Goal: Task Accomplishment & Management: Manage account settings

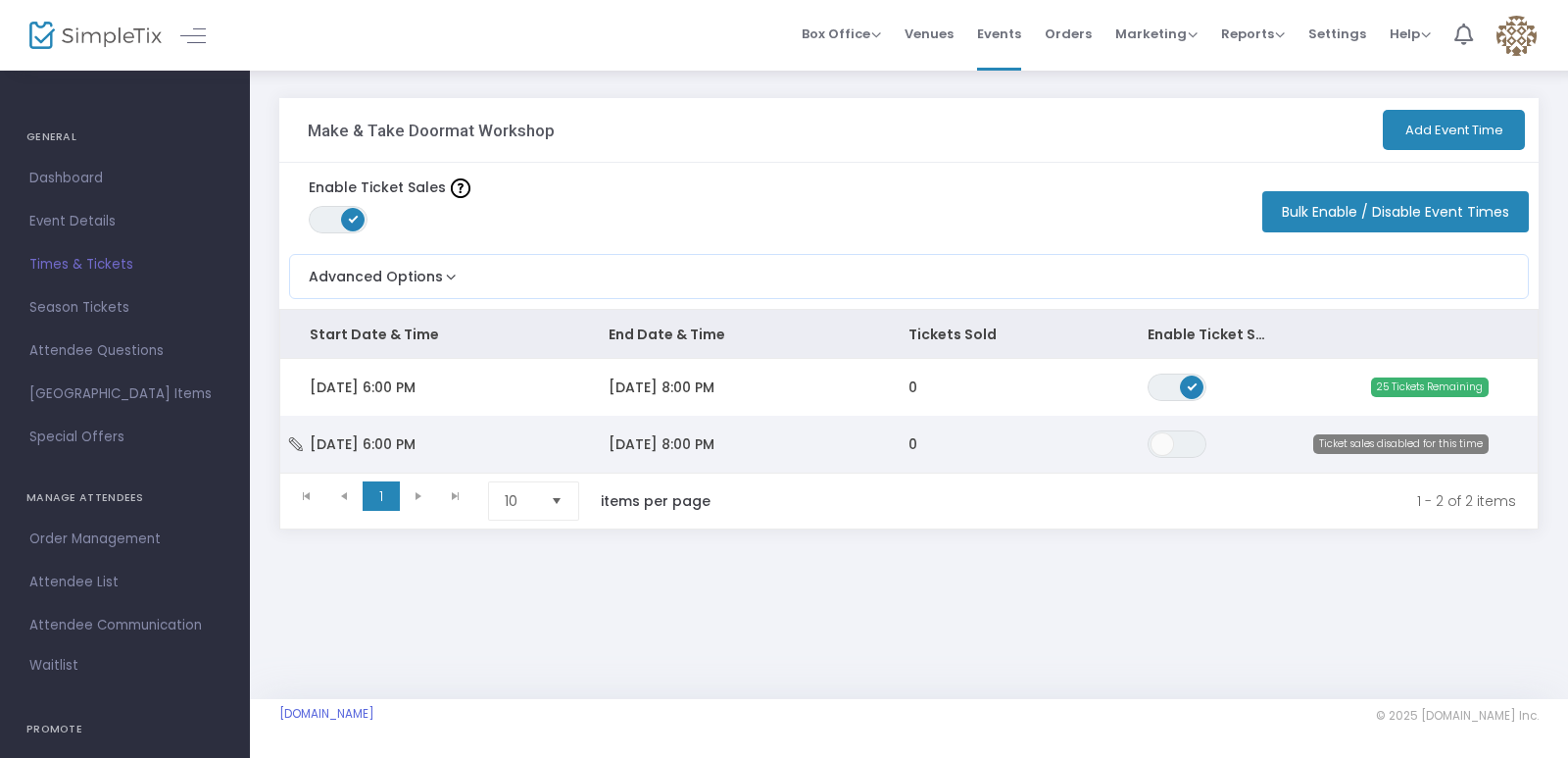
click at [289, 441] on icon "Data table" at bounding box center [296, 444] width 20 height 14
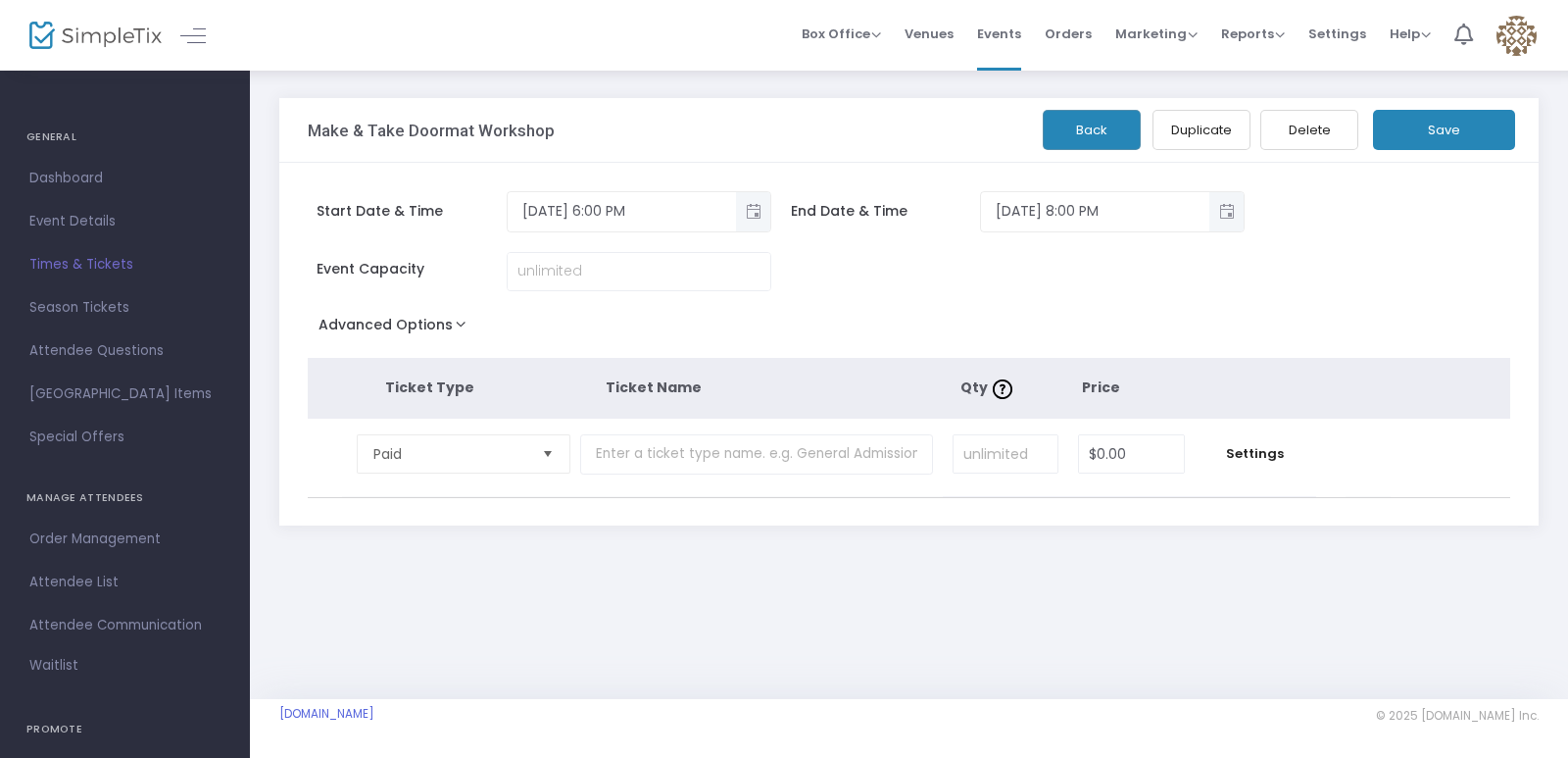
click at [1311, 130] on button "Delete" at bounding box center [1309, 129] width 98 height 40
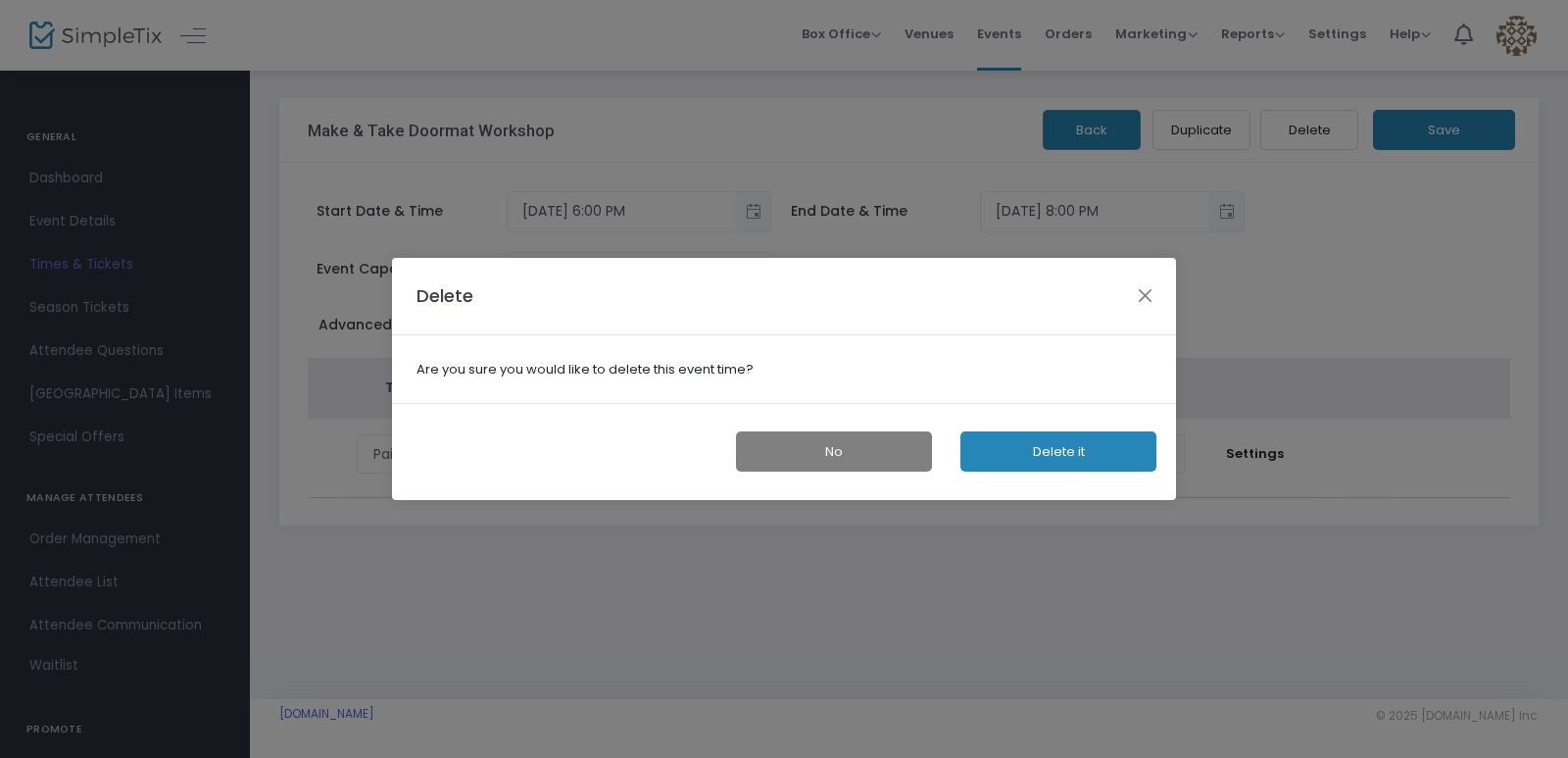
click at [1041, 457] on button "Delete it" at bounding box center [1059, 451] width 196 height 40
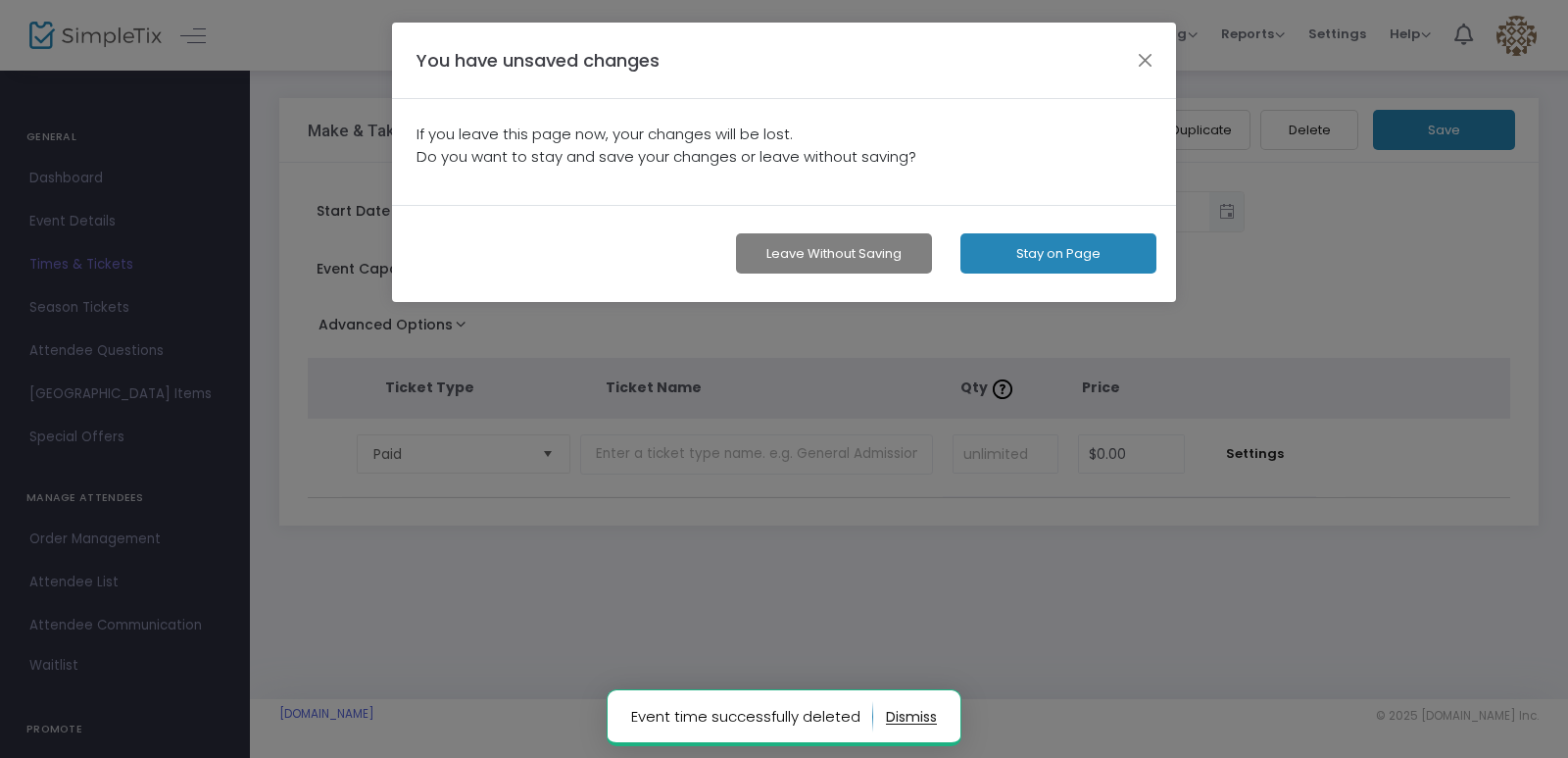
drag, startPoint x: 1056, startPoint y: 243, endPoint x: 934, endPoint y: 248, distance: 122.1
click at [934, 248] on div "Leave without Saving Stay on Page" at bounding box center [784, 253] width 784 height 97
click at [855, 246] on button "Leave without Saving" at bounding box center [835, 253] width 196 height 40
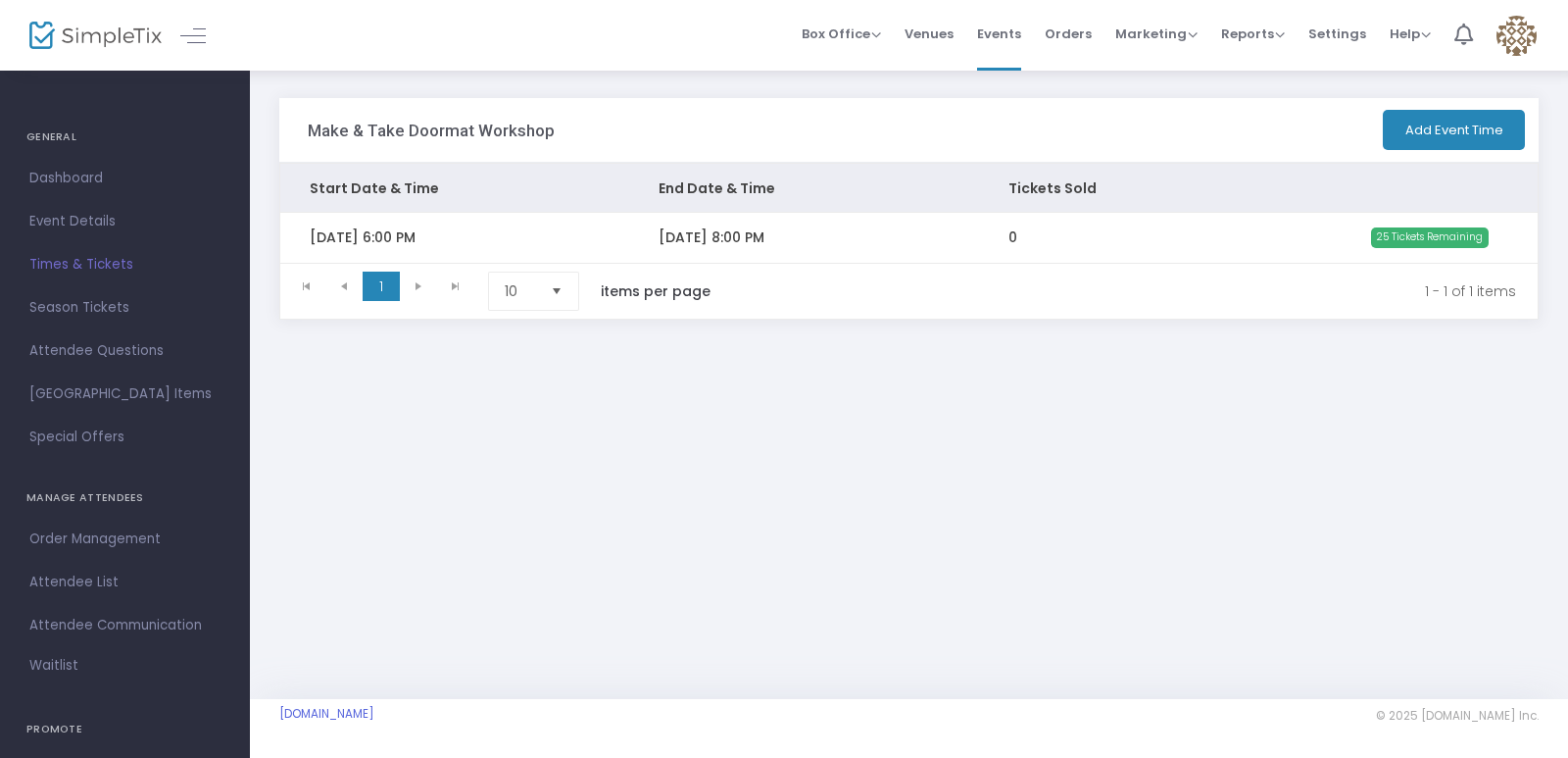
click at [41, 132] on h4 "GENERAL" at bounding box center [125, 137] width 197 height 39
click at [84, 43] on img at bounding box center [95, 35] width 132 height 28
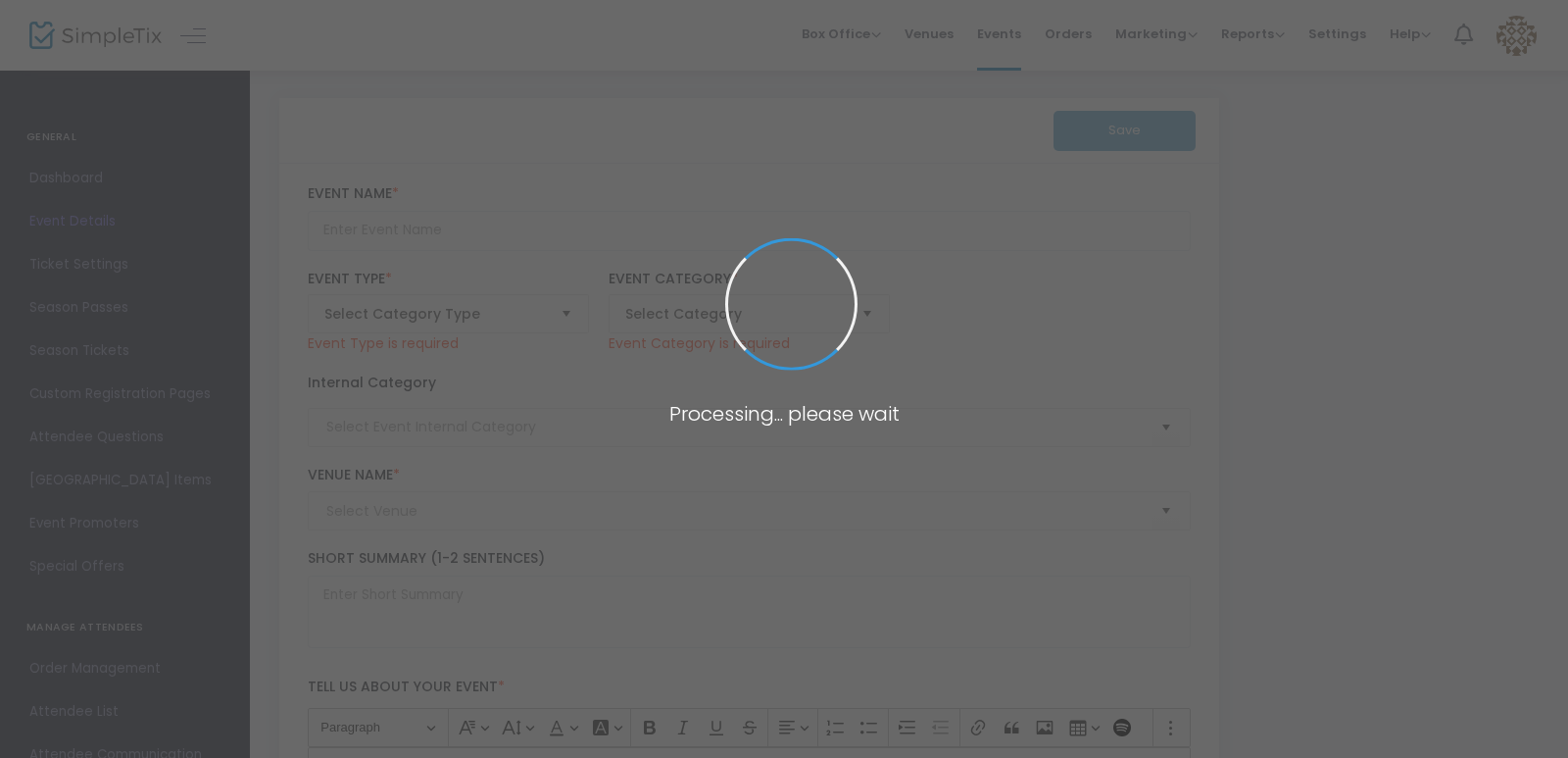
type input "Make & Take Doormat Workshop"
type textarea "Take & Make Doormat WorkshopCome get excited for spooky season and make yoursel…"
type input "Register Now"
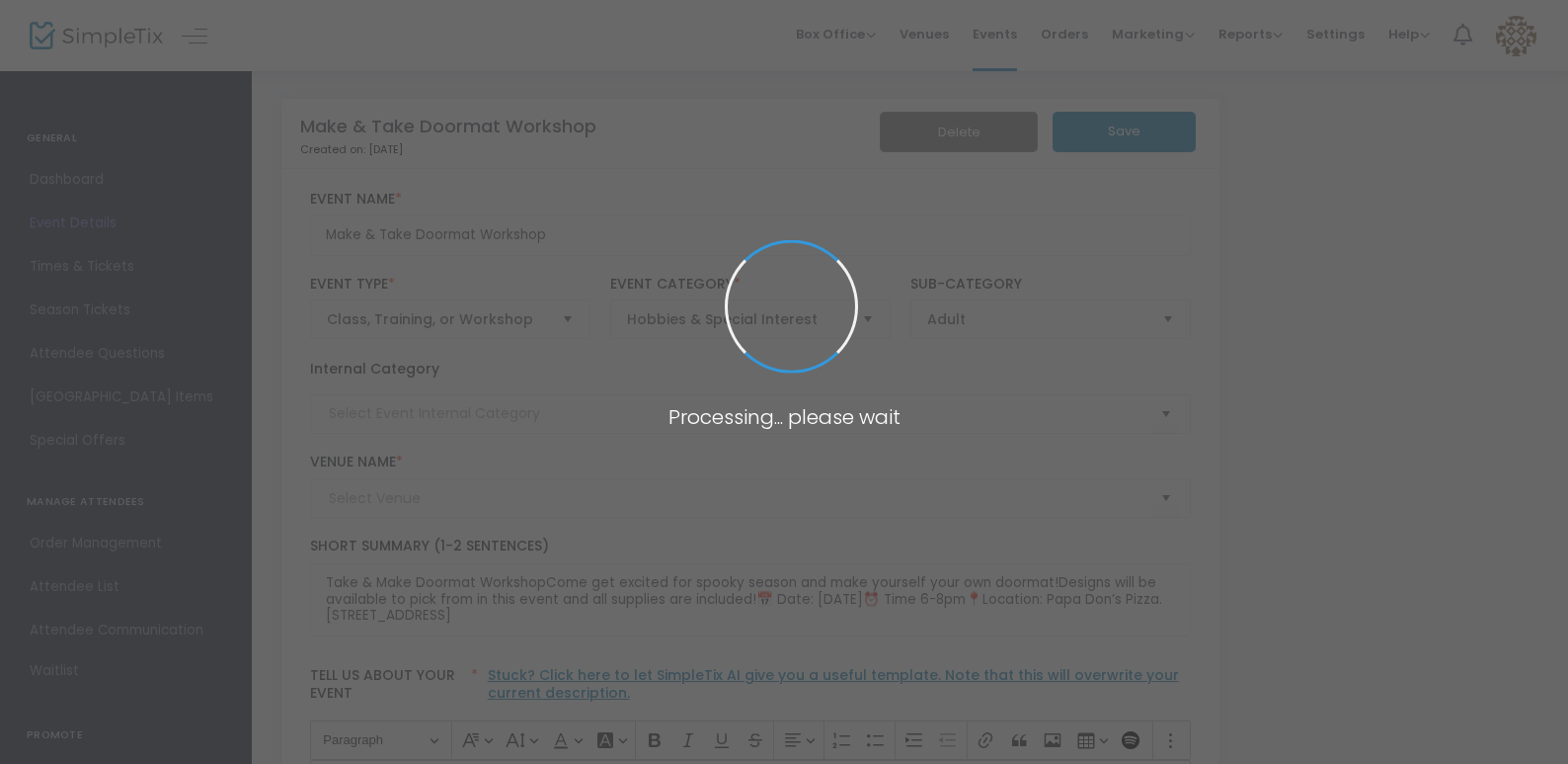
type input "Papa Dons Pizza"
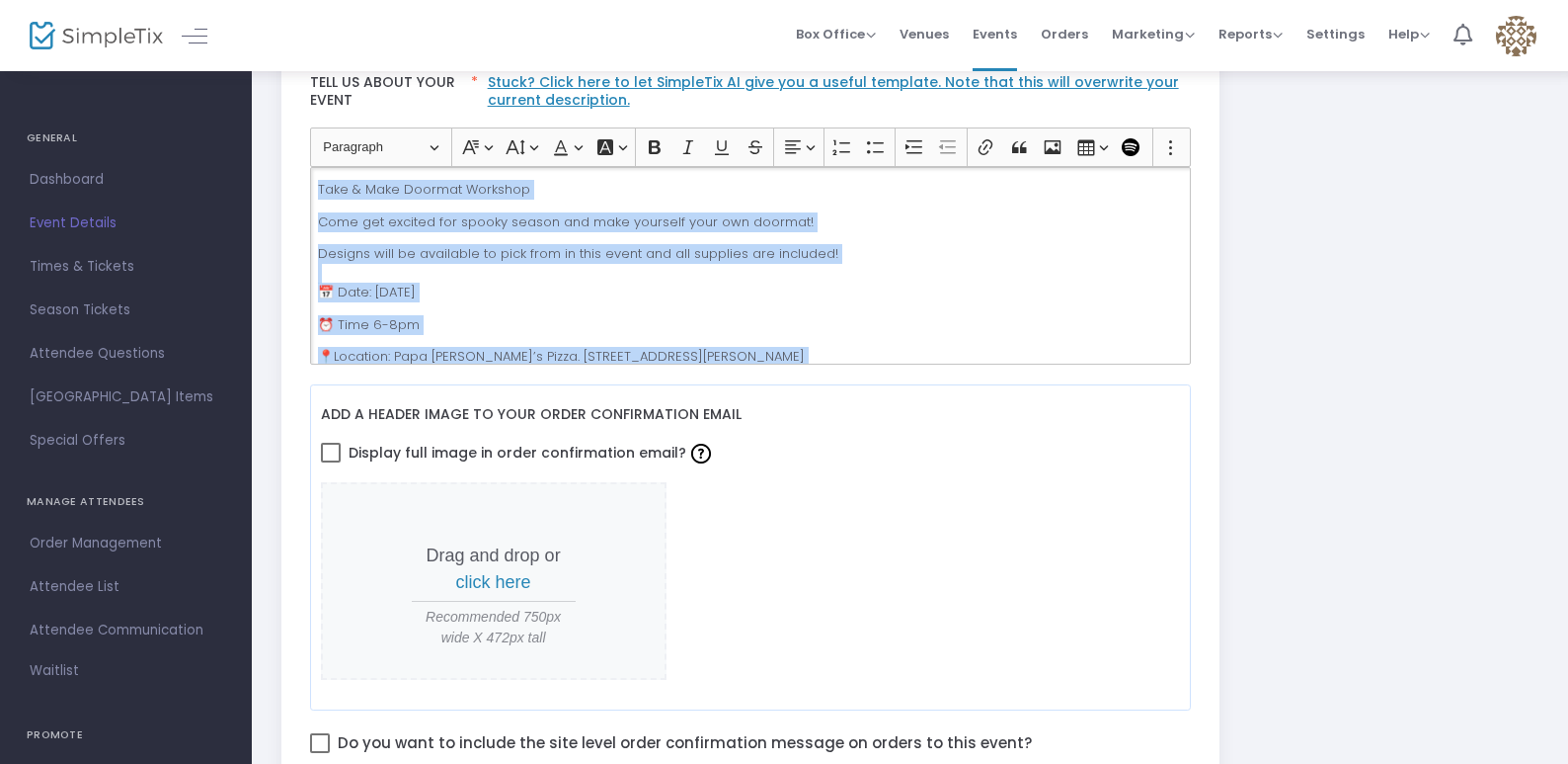
drag, startPoint x: 612, startPoint y: 351, endPoint x: 271, endPoint y: 140, distance: 401.0
copy div "Take & Make Doormat Workshop Come get excited for spooky season and make yourse…"
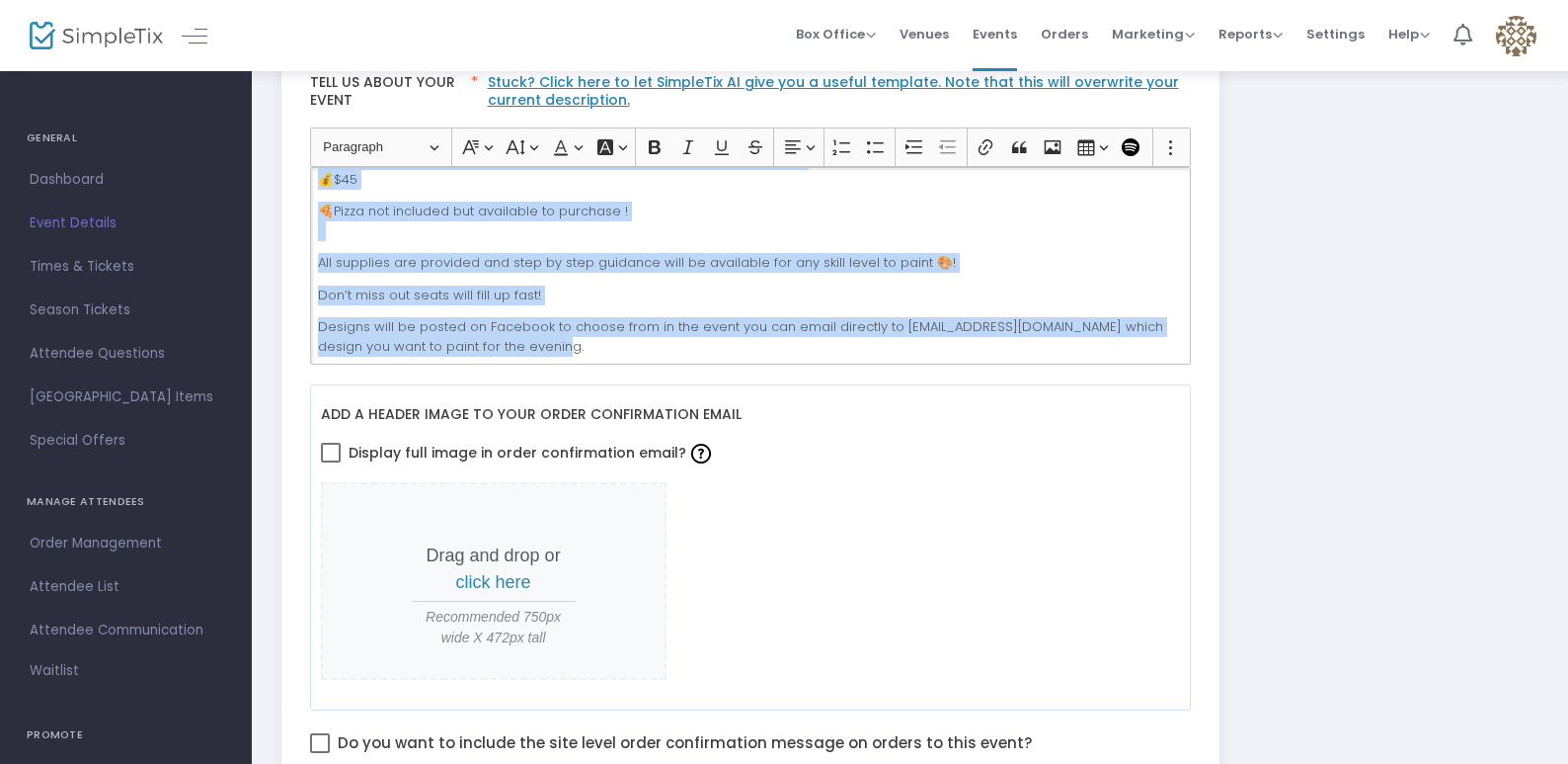
scroll to position [200, 0]
